Goal: Task Accomplishment & Management: Use online tool/utility

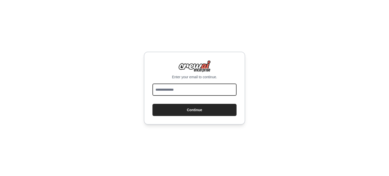
click at [195, 88] on input "email" at bounding box center [194, 89] width 84 height 12
drag, startPoint x: 217, startPoint y: 89, endPoint x: 125, endPoint y: 91, distance: 91.1
click at [125, 91] on div "**********" at bounding box center [194, 88] width 389 height 176
type input "**********"
click at [152, 104] on button "Continue" at bounding box center [194, 110] width 84 height 12
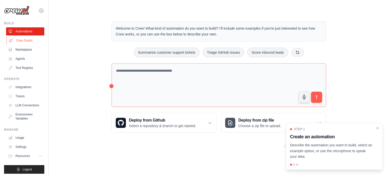
click at [22, 41] on link "Crew Studio" at bounding box center [26, 40] width 38 height 8
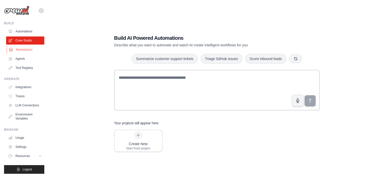
click at [21, 48] on link "Marketplace" at bounding box center [26, 50] width 38 height 8
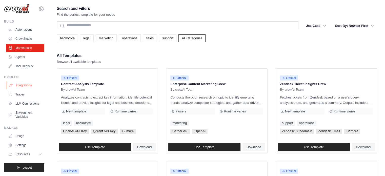
scroll to position [6, 0]
click at [26, 83] on link "Integrations" at bounding box center [26, 85] width 38 height 8
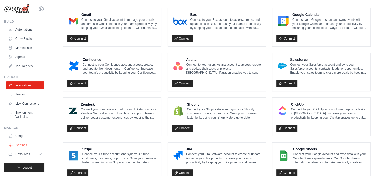
scroll to position [177, 0]
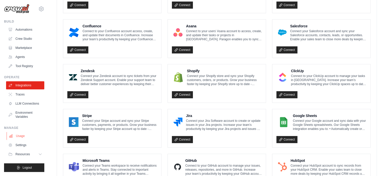
click at [22, 135] on link "Usage" at bounding box center [26, 136] width 38 height 8
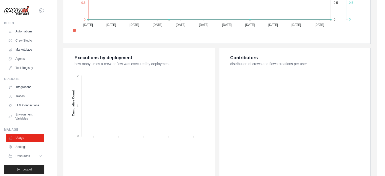
scroll to position [190, 0]
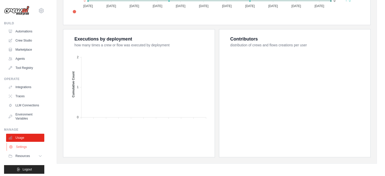
click at [20, 151] on link "Settings" at bounding box center [26, 147] width 38 height 8
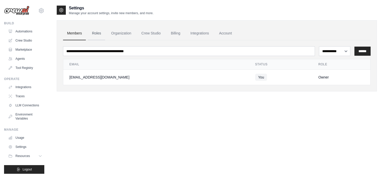
click at [99, 32] on link "Roles" at bounding box center [96, 34] width 17 height 14
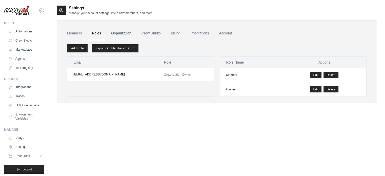
click at [123, 32] on link "Organization" at bounding box center [121, 34] width 28 height 14
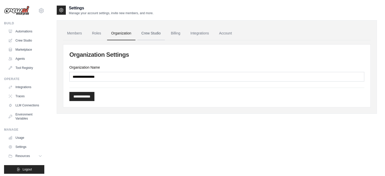
click at [157, 33] on link "Crew Studio" at bounding box center [150, 34] width 27 height 14
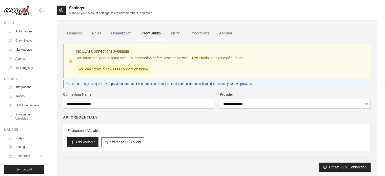
click at [183, 32] on link "Billing" at bounding box center [175, 34] width 17 height 14
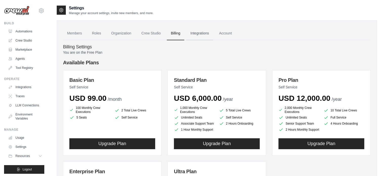
click at [204, 31] on link "Integrations" at bounding box center [199, 34] width 27 height 14
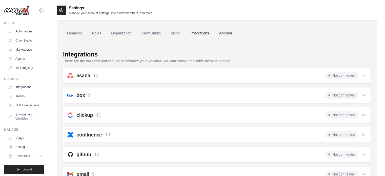
click at [236, 34] on link "Account" at bounding box center [225, 34] width 21 height 14
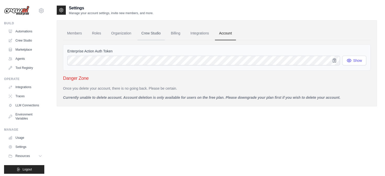
click at [156, 33] on link "Crew Studio" at bounding box center [150, 34] width 27 height 14
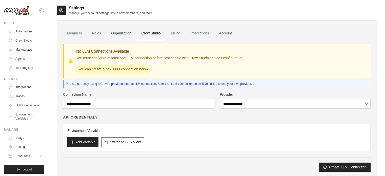
click at [126, 33] on link "Organization" at bounding box center [121, 34] width 28 height 14
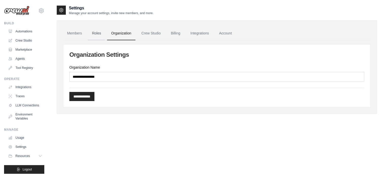
click at [99, 33] on link "Roles" at bounding box center [96, 34] width 17 height 14
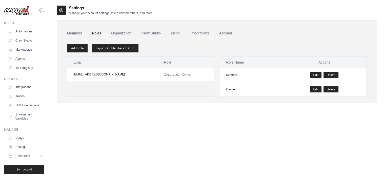
click at [70, 33] on link "Members" at bounding box center [74, 34] width 23 height 14
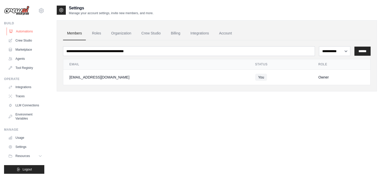
click at [24, 32] on link "Automations" at bounding box center [26, 31] width 38 height 8
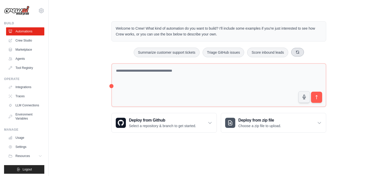
click at [304, 52] on button at bounding box center [297, 52] width 13 height 9
click at [209, 53] on button "Automate social media posting" at bounding box center [201, 53] width 57 height 10
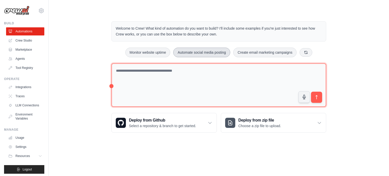
type textarea "**********"
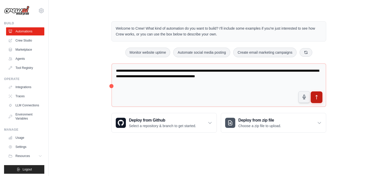
click at [314, 95] on icon "submit" at bounding box center [316, 97] width 5 height 5
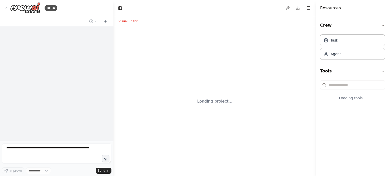
select select "****"
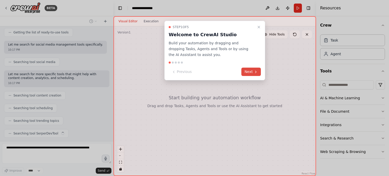
scroll to position [77, 0]
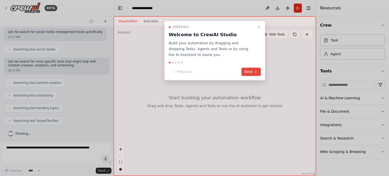
click at [255, 73] on icon at bounding box center [255, 72] width 1 height 2
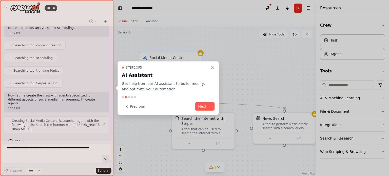
scroll to position [119, 0]
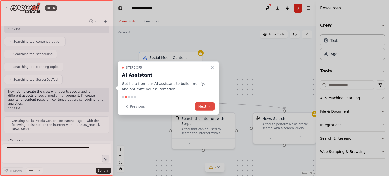
click at [202, 105] on button "Next" at bounding box center [204, 106] width 19 height 8
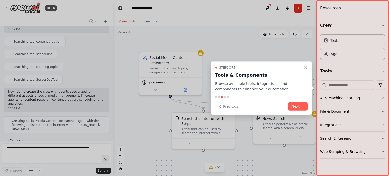
scroll to position [135, 0]
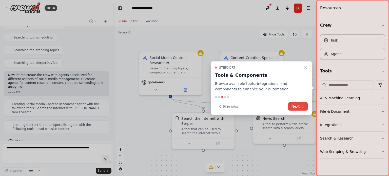
click at [300, 108] on button "Next" at bounding box center [297, 106] width 19 height 8
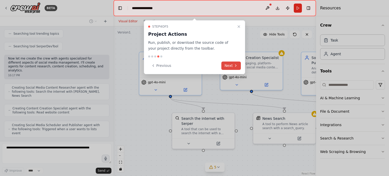
scroll to position [164, 0]
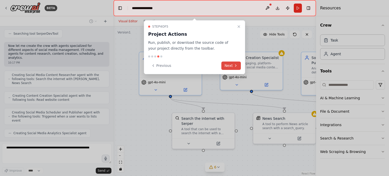
click at [231, 64] on button "Next" at bounding box center [230, 65] width 19 height 8
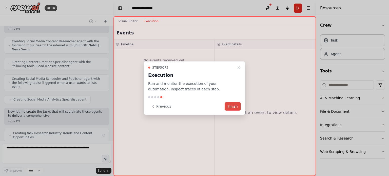
scroll to position [202, 0]
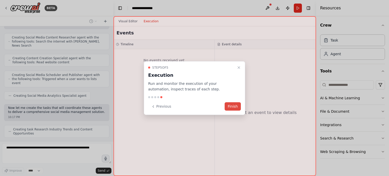
click at [233, 106] on button "Finish" at bounding box center [232, 106] width 16 height 8
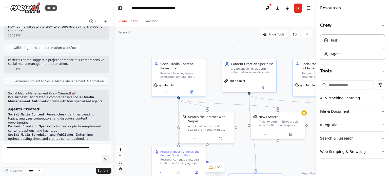
scroll to position [443, 0]
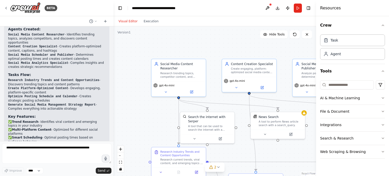
drag, startPoint x: 113, startPoint y: 103, endPoint x: 124, endPoint y: 117, distance: 17.7
click at [124, 117] on div ".deletable-edge-delete-btn { width: 20px; height: 20px; border: 0px solid #ffff…" at bounding box center [214, 101] width 202 height 150
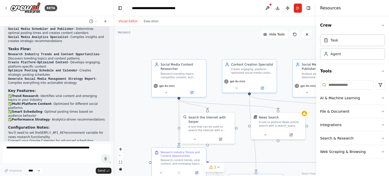
scroll to position [460, 0]
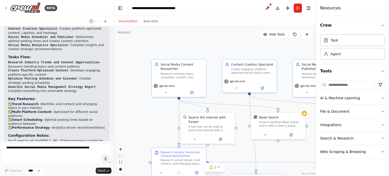
click at [120, 156] on button "zoom out" at bounding box center [120, 155] width 7 height 7
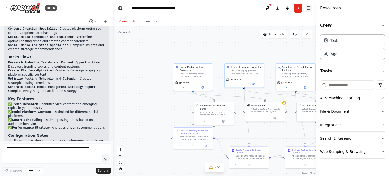
click at [307, 8] on button "Toggle Right Sidebar" at bounding box center [308, 8] width 7 height 7
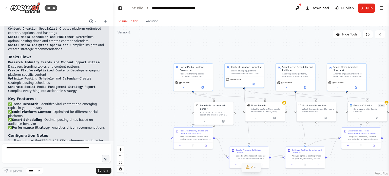
click at [254, 168] on icon at bounding box center [254, 167] width 4 height 4
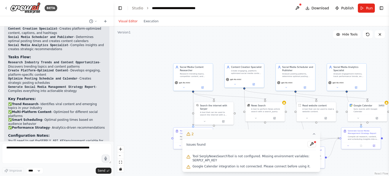
click at [345, 161] on div ".deletable-edge-delete-btn { width: 20px; height: 20px; border: 0px solid #ffff…" at bounding box center [250, 101] width 275 height 150
click at [314, 135] on icon at bounding box center [314, 134] width 4 height 4
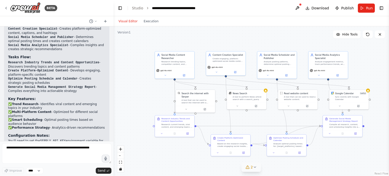
drag, startPoint x: 366, startPoint y: 168, endPoint x: 347, endPoint y: 156, distance: 22.1
click at [347, 156] on div ".deletable-edge-delete-btn { width: 20px; height: 20px; border: 0px solid #ffff…" at bounding box center [250, 101] width 275 height 150
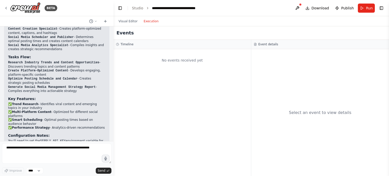
click at [152, 21] on button "Execution" at bounding box center [150, 21] width 21 height 6
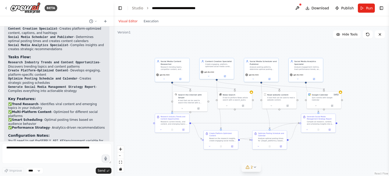
click at [124, 21] on button "Visual Editor" at bounding box center [127, 21] width 25 height 6
click at [147, 8] on icon "breadcrumb" at bounding box center [147, 8] width 1 height 2
click at [137, 8] on link "Studio" at bounding box center [137, 8] width 11 height 4
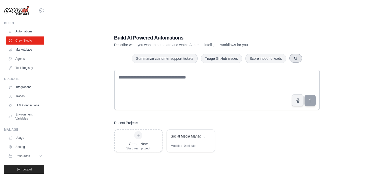
click at [302, 59] on button "button" at bounding box center [295, 58] width 13 height 9
click at [309, 60] on icon "button" at bounding box center [311, 58] width 4 height 4
click at [298, 59] on icon "button" at bounding box center [296, 58] width 4 height 4
click at [297, 59] on icon "button" at bounding box center [295, 58] width 3 height 3
click at [308, 57] on icon "button" at bounding box center [306, 58] width 4 height 4
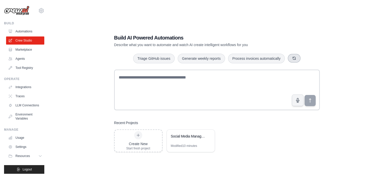
click at [296, 59] on icon "button" at bounding box center [294, 58] width 4 height 4
click at [302, 58] on icon "button" at bounding box center [300, 58] width 4 height 4
click at [290, 60] on icon "button" at bounding box center [288, 58] width 4 height 4
click at [20, 109] on link "LLM Connections" at bounding box center [26, 105] width 38 height 8
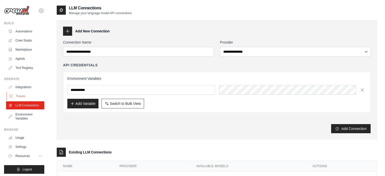
click at [24, 95] on link "Traces" at bounding box center [26, 96] width 38 height 8
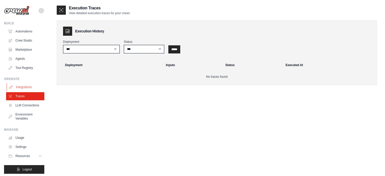
click at [26, 86] on link "Integrations" at bounding box center [26, 87] width 38 height 8
